Goal: Transaction & Acquisition: Purchase product/service

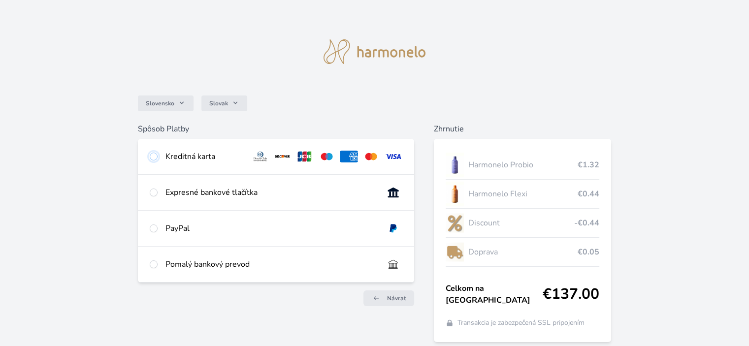
click at [153, 154] on input "radio" at bounding box center [154, 157] width 8 height 8
radio input "true"
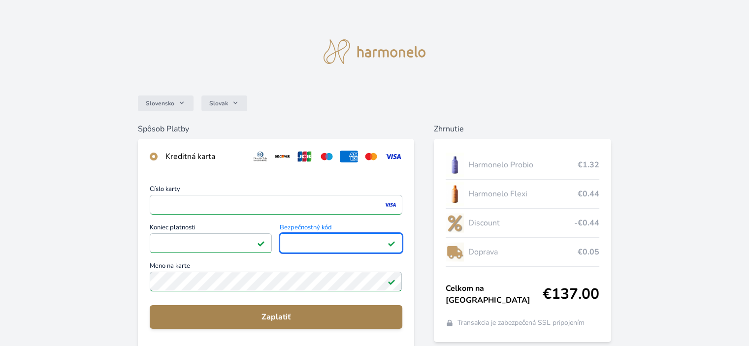
click at [201, 315] on span "Zaplatiť" at bounding box center [276, 317] width 236 height 12
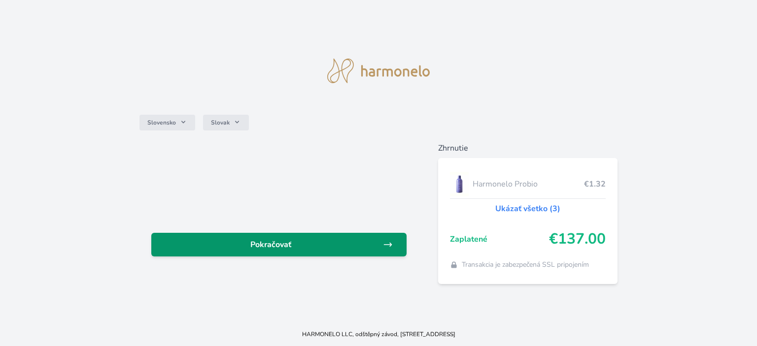
click at [238, 240] on span "Pokračovať" at bounding box center [271, 245] width 224 height 12
